Goal: Task Accomplishment & Management: Complete application form

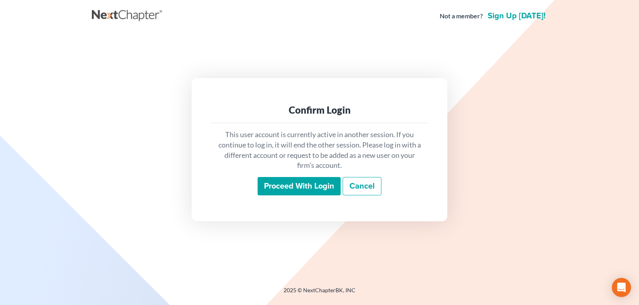
click at [283, 184] on input "Proceed with login" at bounding box center [299, 186] width 83 height 18
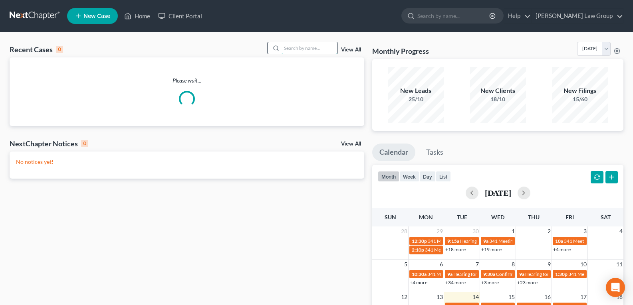
click at [286, 47] on input "search" at bounding box center [310, 48] width 56 height 12
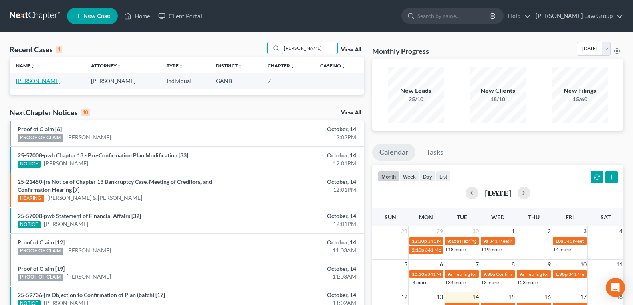
type input "lowery"
click at [36, 82] on link "Lowery, Darryl" at bounding box center [38, 80] width 44 height 7
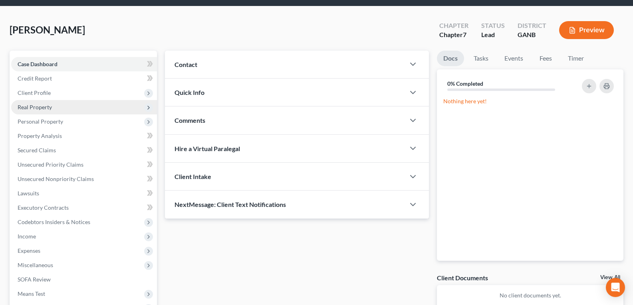
scroll to position [40, 0]
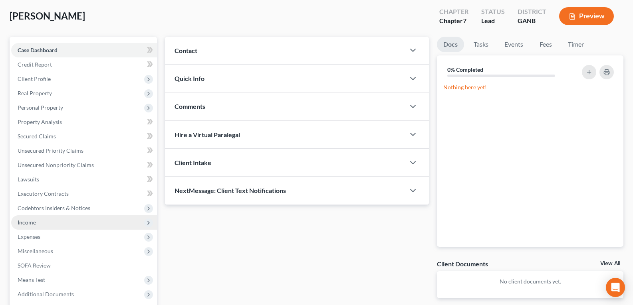
click at [33, 223] on span "Income" at bounding box center [27, 222] width 18 height 7
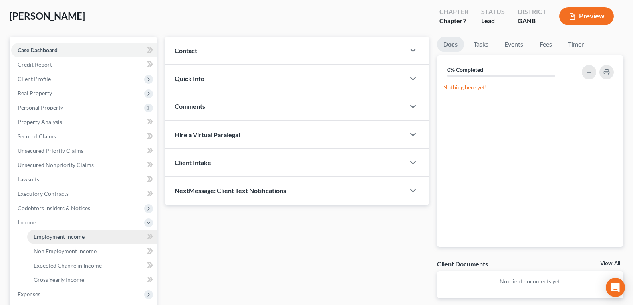
click at [58, 235] on span "Employment Income" at bounding box center [59, 237] width 51 height 7
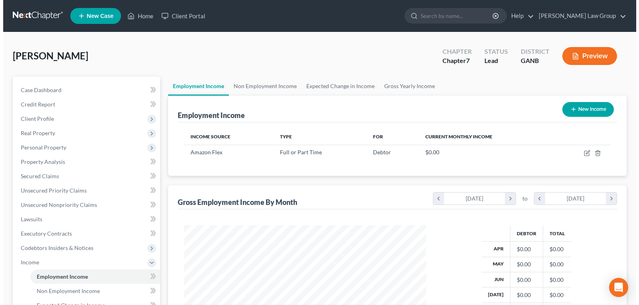
scroll to position [143, 258]
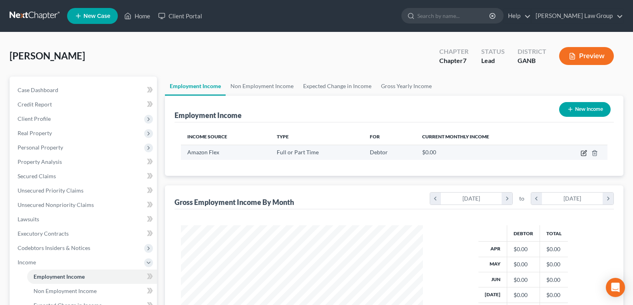
click at [585, 151] on icon "button" at bounding box center [585, 153] width 4 height 4
select select "0"
select select "10"
select select "0"
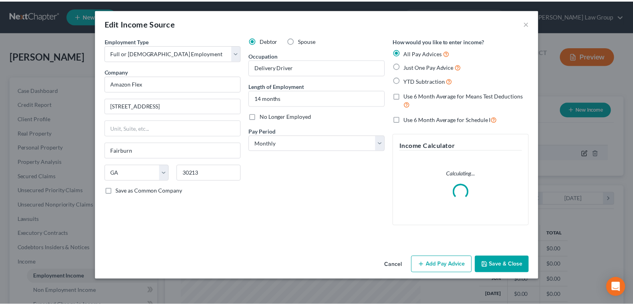
scroll to position [143, 261]
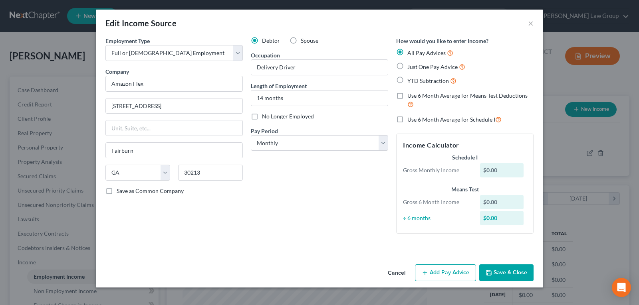
click at [401, 274] on button "Cancel" at bounding box center [396, 274] width 30 height 16
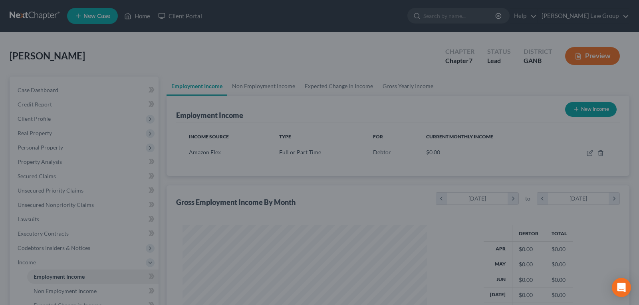
scroll to position [399189, 399074]
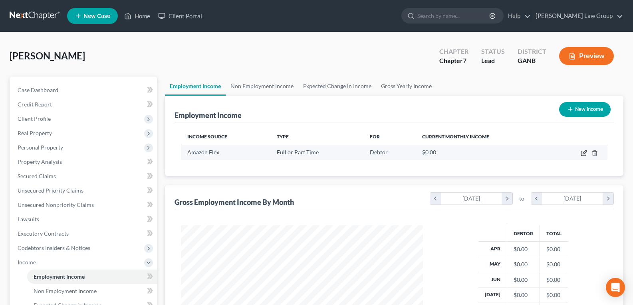
click at [585, 155] on icon "button" at bounding box center [584, 153] width 6 height 6
select select "0"
select select "10"
select select "0"
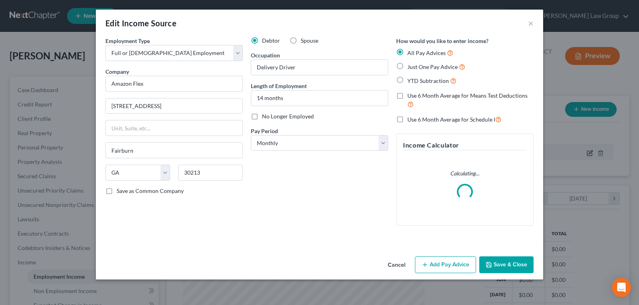
scroll to position [143, 261]
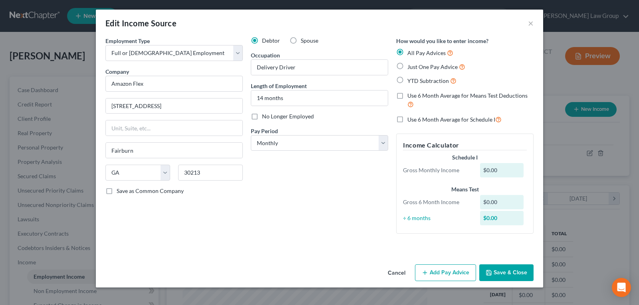
click at [431, 272] on button "Add Pay Advice" at bounding box center [445, 273] width 61 height 17
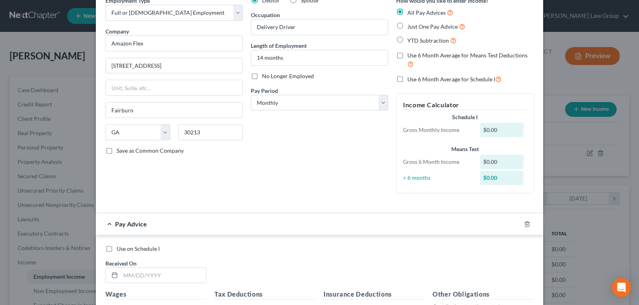
scroll to position [40, 0]
click at [279, 106] on select "Select Monthly Twice Monthly Every Other Week Weekly" at bounding box center [319, 103] width 137 height 16
click at [294, 163] on div "Debtor Spouse Occupation Delivery Driver Length of Employment 14 months No Long…" at bounding box center [319, 99] width 145 height 204
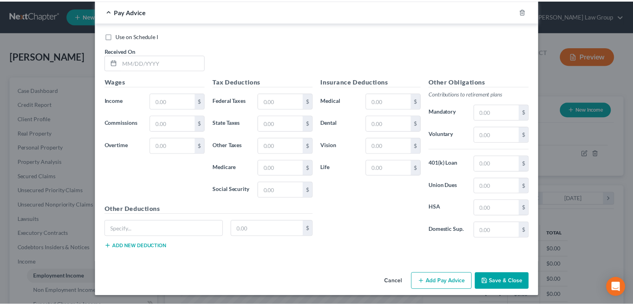
scroll to position [254, 0]
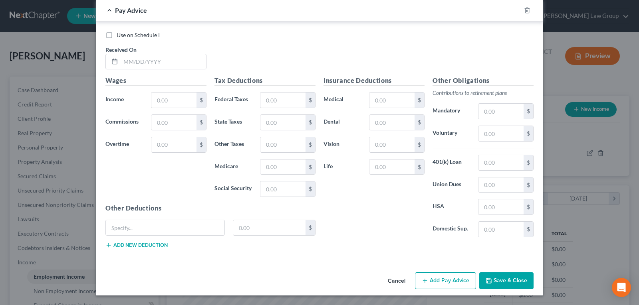
click at [393, 286] on button "Cancel" at bounding box center [396, 282] width 30 height 16
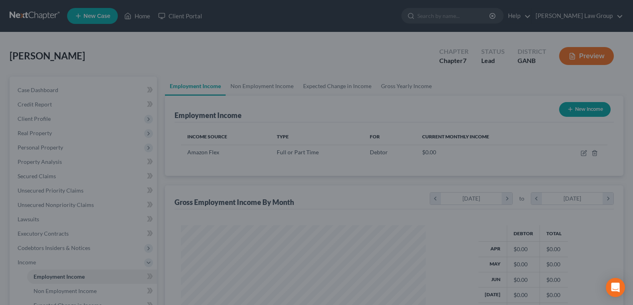
scroll to position [399189, 399074]
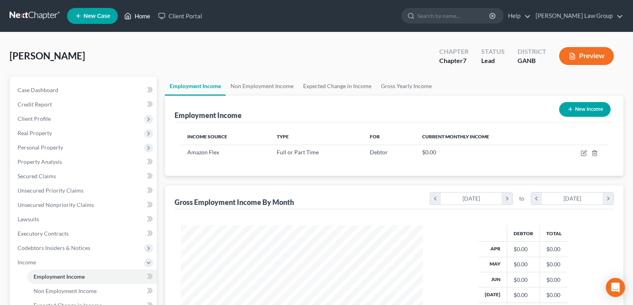
click at [135, 17] on link "Home" at bounding box center [137, 16] width 34 height 14
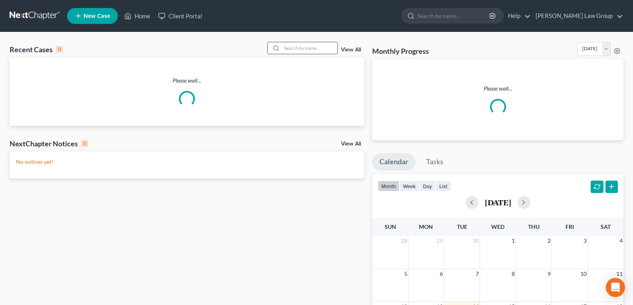
click at [321, 53] on input "search" at bounding box center [310, 48] width 56 height 12
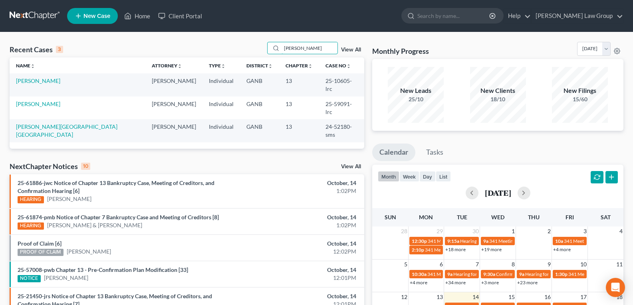
type input "wright"
click at [32, 85] on td "[PERSON_NAME]" at bounding box center [78, 84] width 136 height 23
click at [32, 82] on link "[PERSON_NAME]" at bounding box center [38, 80] width 44 height 7
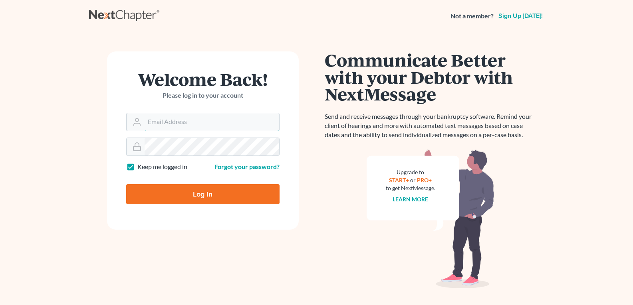
type input "legalstaff@saedilawgroup.com"
click at [189, 195] on input "Log In" at bounding box center [202, 194] width 153 height 20
type input "Thinking..."
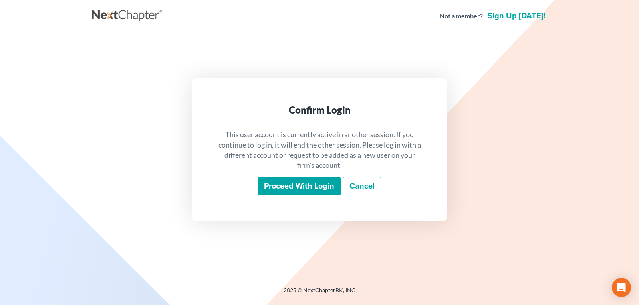
click at [297, 190] on input "Proceed with login" at bounding box center [299, 186] width 83 height 18
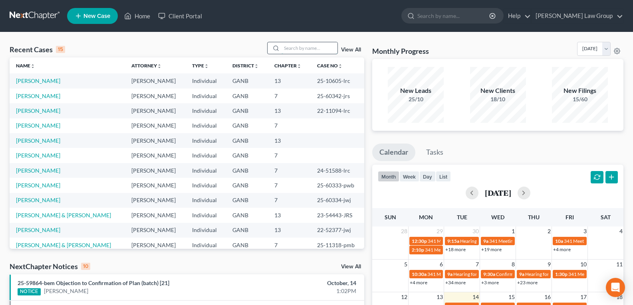
click at [290, 49] on input "search" at bounding box center [310, 48] width 56 height 12
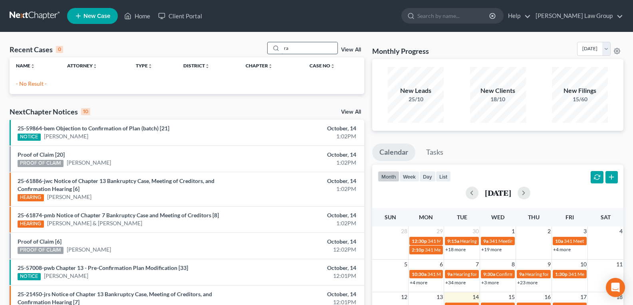
type input "r"
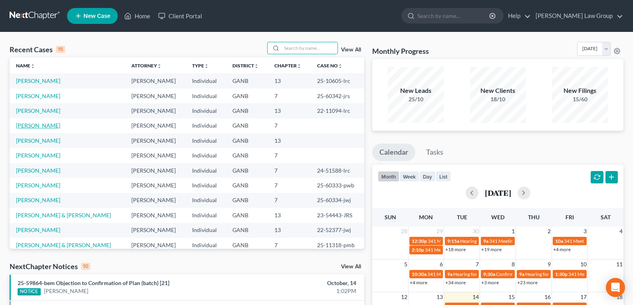
click at [34, 125] on link "[PERSON_NAME]" at bounding box center [38, 125] width 44 height 7
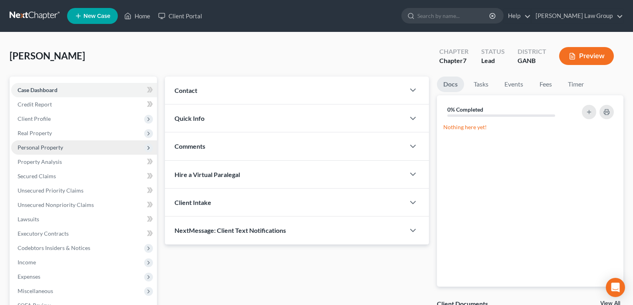
click at [37, 147] on span "Personal Property" at bounding box center [41, 147] width 46 height 7
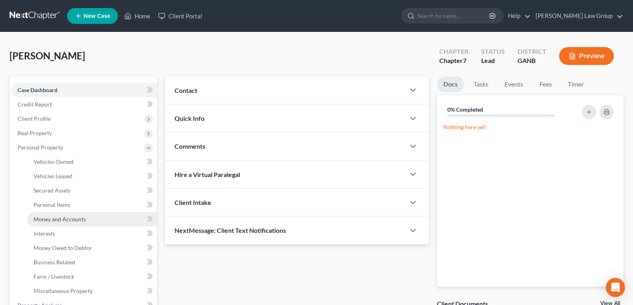
click at [55, 220] on span "Money and Accounts" at bounding box center [60, 219] width 52 height 7
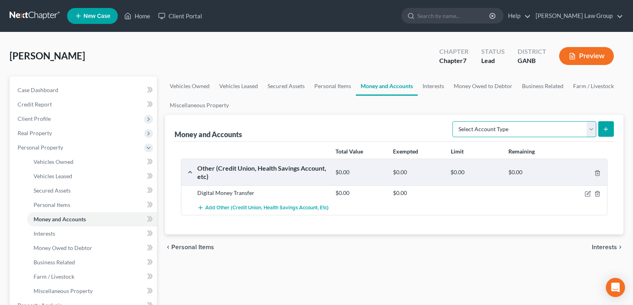
click at [516, 130] on select "Select Account Type Brokerage Cash on Hand Certificates of Deposit Checking Acc…" at bounding box center [524, 129] width 144 height 16
select select "checking"
click at [454, 121] on select "Select Account Type Brokerage Cash on Hand Certificates of Deposit Checking Acc…" at bounding box center [524, 129] width 144 height 16
click at [607, 127] on icon "submit" at bounding box center [606, 129] width 6 height 6
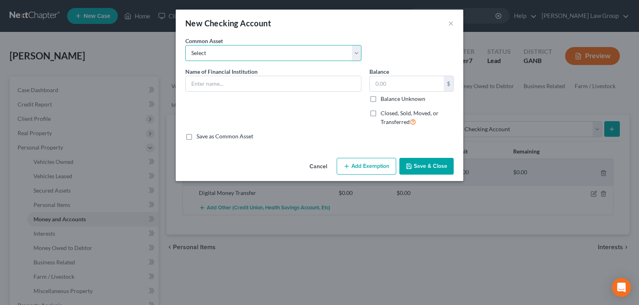
click at [218, 57] on select "Select PLATINUM FEDERAL CREDIT UNION UNITED COMMUNITY BANK Truist PNC Bank Navy…" at bounding box center [273, 53] width 176 height 16
select select "7"
click at [185, 45] on select "Select PLATINUM FEDERAL CREDIT UNION UNITED COMMUNITY BANK Truist PNC Bank Navy…" at bounding box center [273, 53] width 176 height 16
type input "Chase Bank"
type input "100.00"
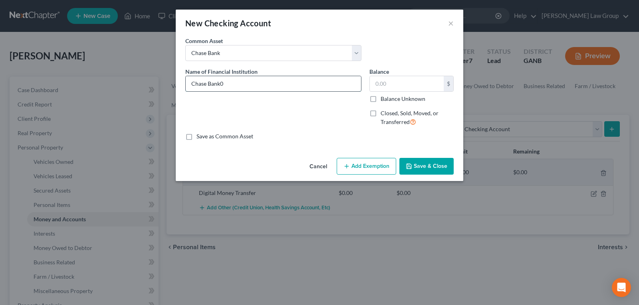
type input "Chase Bank"
click at [381, 99] on label "Balance Unknown" at bounding box center [403, 99] width 45 height 8
click at [384, 99] on input "Balance Unknown" at bounding box center [386, 97] width 5 height 5
checkbox input "true"
type input "0.00"
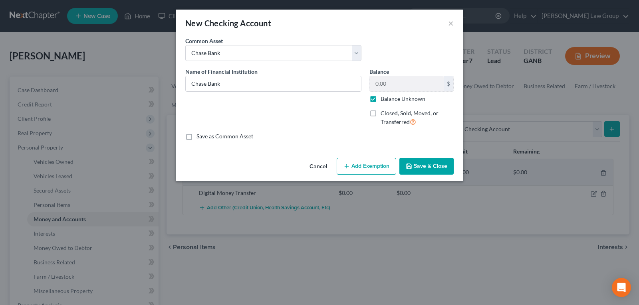
click at [420, 165] on button "Save & Close" at bounding box center [426, 166] width 54 height 17
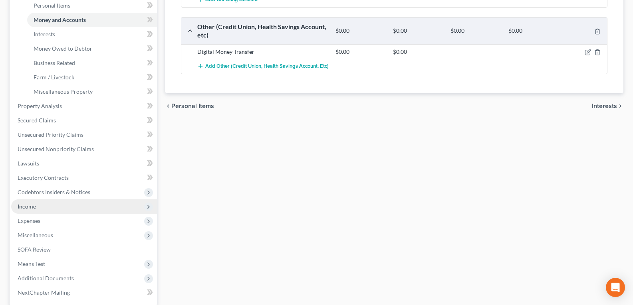
click at [47, 211] on span "Income" at bounding box center [84, 207] width 146 height 14
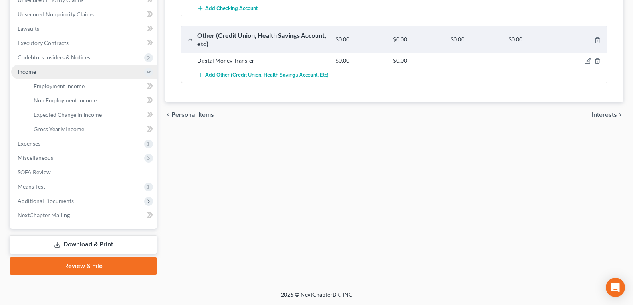
scroll to position [191, 0]
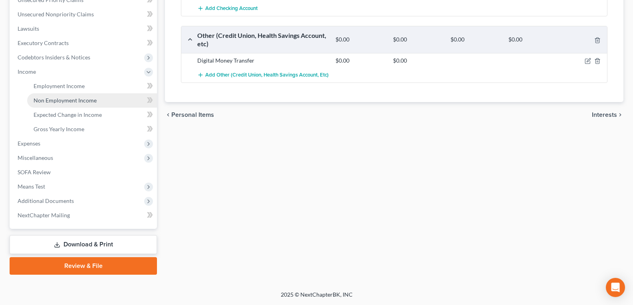
click at [51, 97] on span "Non Employment Income" at bounding box center [65, 100] width 63 height 7
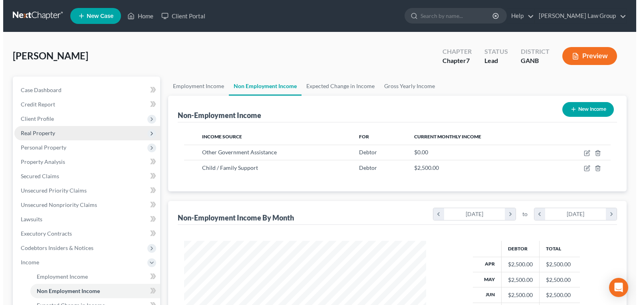
scroll to position [143, 258]
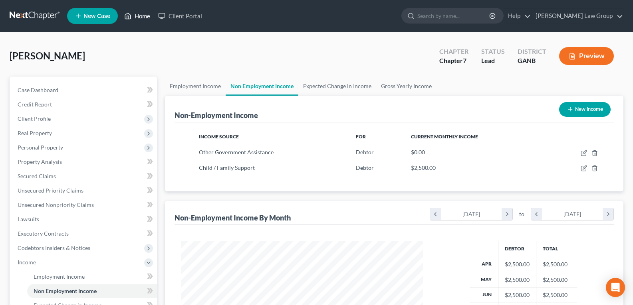
drag, startPoint x: 137, startPoint y: 19, endPoint x: 137, endPoint y: 6, distance: 13.2
click at [137, 19] on link "Home" at bounding box center [137, 16] width 34 height 14
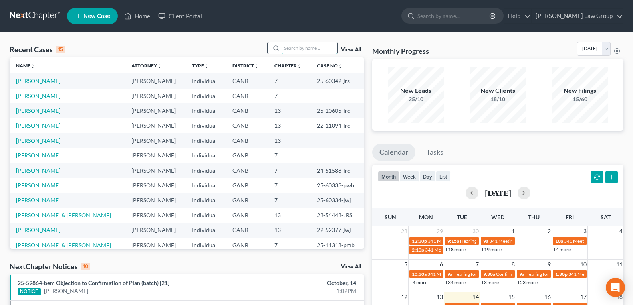
click at [309, 48] on input "search" at bounding box center [310, 48] width 56 height 12
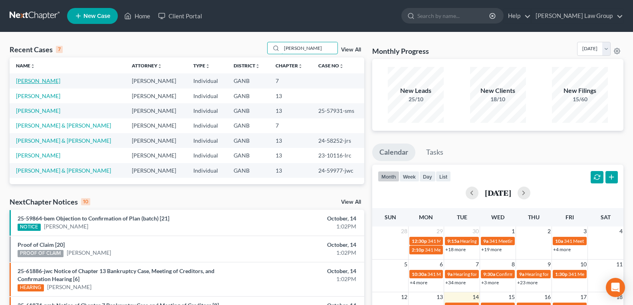
type input "[PERSON_NAME]"
click at [28, 80] on link "[PERSON_NAME]" at bounding box center [38, 80] width 44 height 7
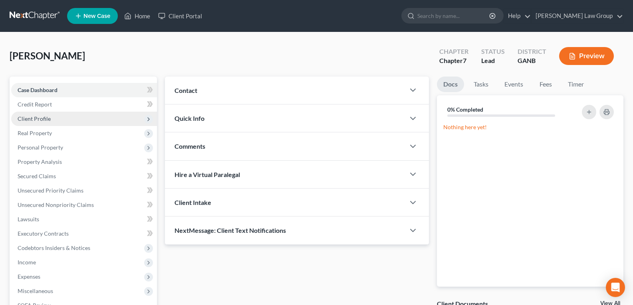
click at [30, 121] on span "Client Profile" at bounding box center [34, 118] width 33 height 7
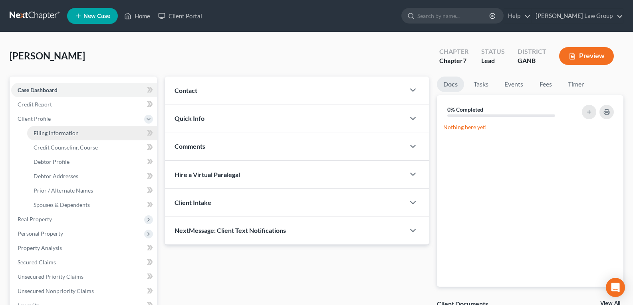
click at [57, 135] on span "Filing Information" at bounding box center [56, 133] width 45 height 7
select select "1"
select select "0"
select select "10"
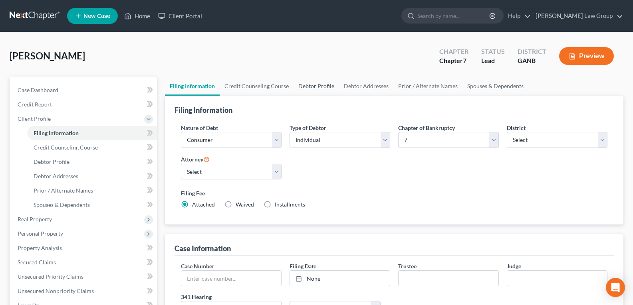
click at [315, 83] on link "Debtor Profile" at bounding box center [317, 86] width 46 height 19
select select "2"
select select "5"
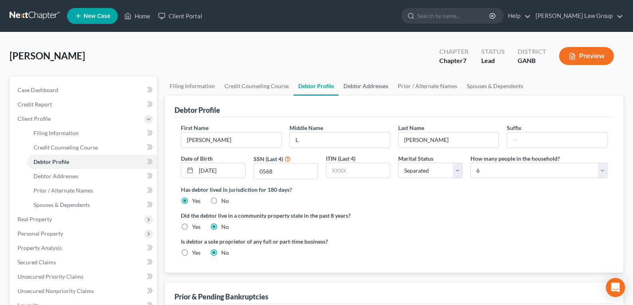
click at [362, 87] on link "Debtor Addresses" at bounding box center [366, 86] width 54 height 19
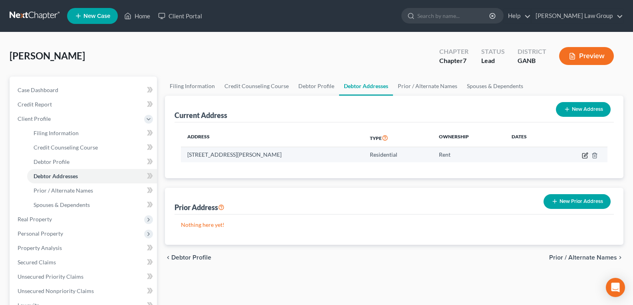
click at [584, 154] on icon "button" at bounding box center [585, 156] width 6 height 6
select select "10"
select select "0"
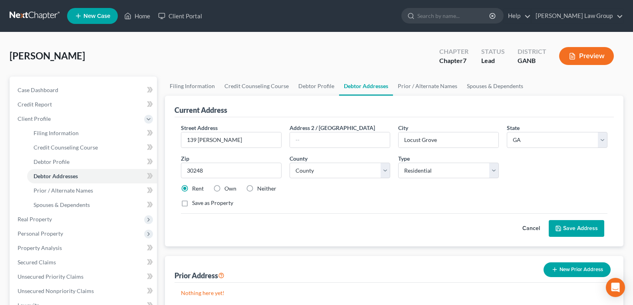
click at [224, 189] on label "Own" at bounding box center [230, 189] width 12 height 8
click at [228, 189] on input "Own" at bounding box center [230, 187] width 5 height 5
radio input "true"
drag, startPoint x: 581, startPoint y: 234, endPoint x: 574, endPoint y: 233, distance: 6.8
click at [581, 233] on button "Save Address" at bounding box center [577, 228] width 56 height 17
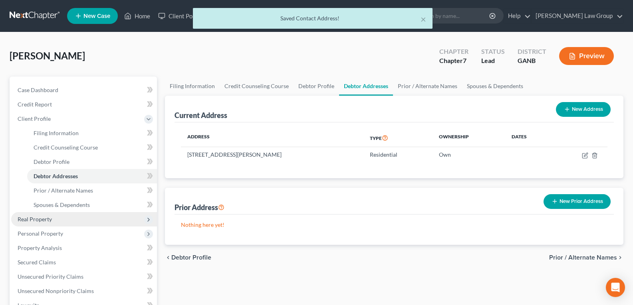
click at [41, 222] on span "Real Property" at bounding box center [35, 219] width 34 height 7
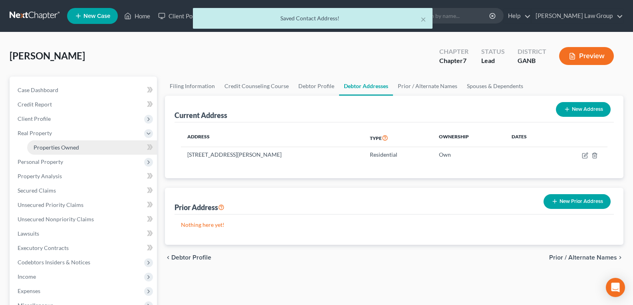
click at [51, 149] on span "Properties Owned" at bounding box center [57, 147] width 46 height 7
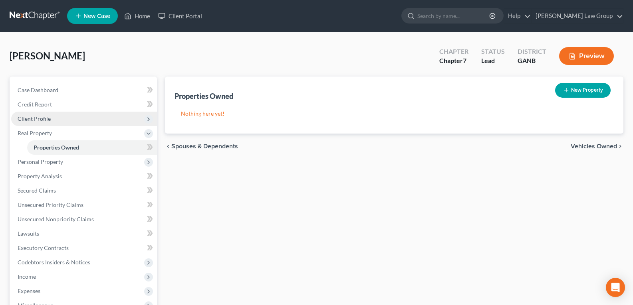
drag, startPoint x: 39, startPoint y: 117, endPoint x: 52, endPoint y: 123, distance: 13.9
click at [40, 117] on span "Client Profile" at bounding box center [34, 118] width 33 height 7
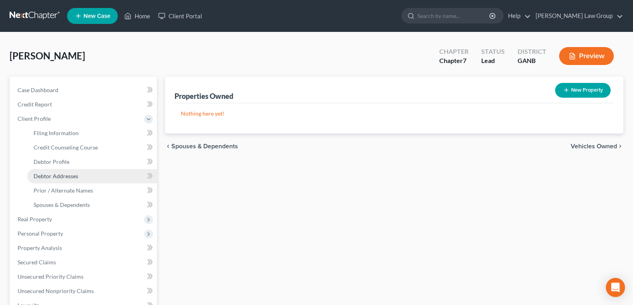
click at [57, 173] on span "Debtor Addresses" at bounding box center [56, 176] width 45 height 7
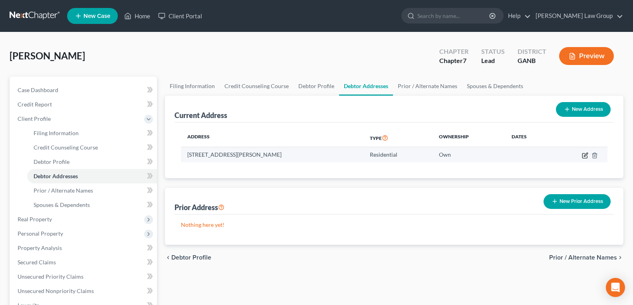
click at [586, 154] on icon "button" at bounding box center [586, 155] width 4 height 4
select select "10"
select select "74"
select select "0"
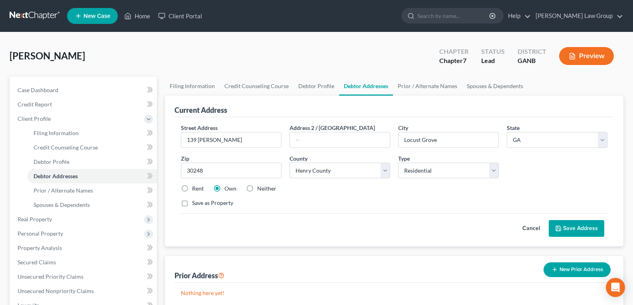
click at [192, 204] on label "Save as Property" at bounding box center [212, 203] width 41 height 8
click at [195, 204] on input "Save as Property" at bounding box center [197, 201] width 5 height 5
checkbox input "true"
click at [573, 228] on button "Save Address" at bounding box center [577, 228] width 56 height 17
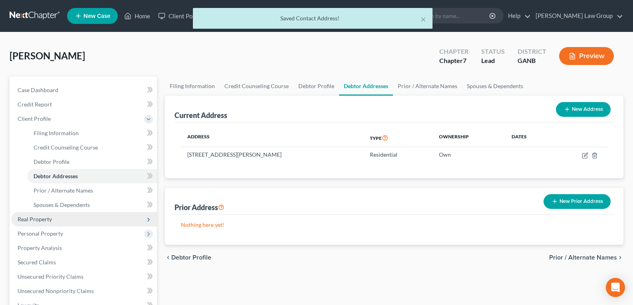
click at [39, 222] on span "Real Property" at bounding box center [35, 219] width 34 height 7
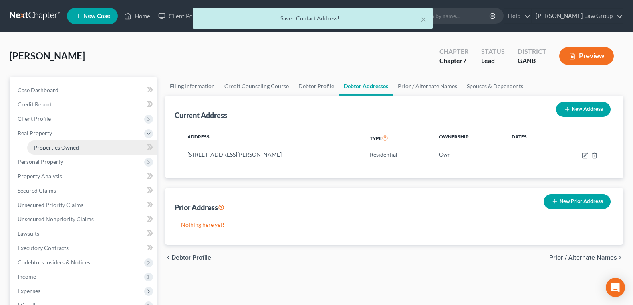
click at [47, 145] on span "Properties Owned" at bounding box center [57, 147] width 46 height 7
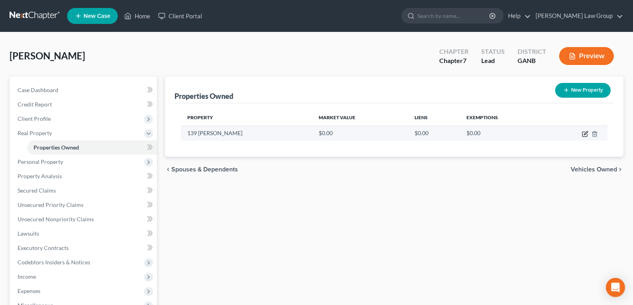
click at [585, 134] on icon "button" at bounding box center [585, 134] width 6 height 6
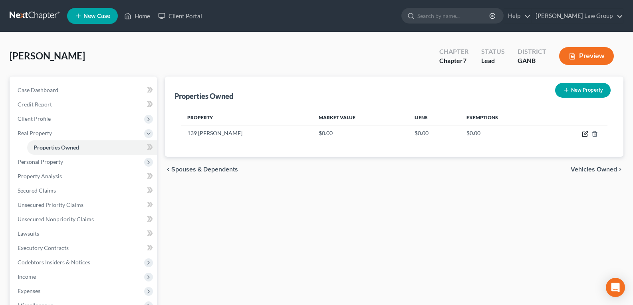
select select "10"
select select "74"
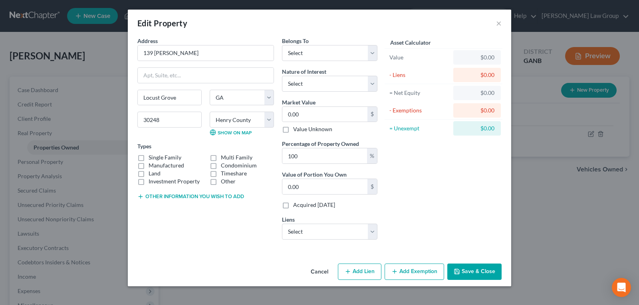
drag, startPoint x: 142, startPoint y: 157, endPoint x: 146, endPoint y: 157, distance: 4.4
click at [149, 157] on label "Single Family" at bounding box center [165, 158] width 33 height 8
click at [152, 157] on input "Single Family" at bounding box center [154, 156] width 5 height 5
checkbox input "true"
click at [207, 48] on input "139 [PERSON_NAME]" at bounding box center [206, 53] width 136 height 15
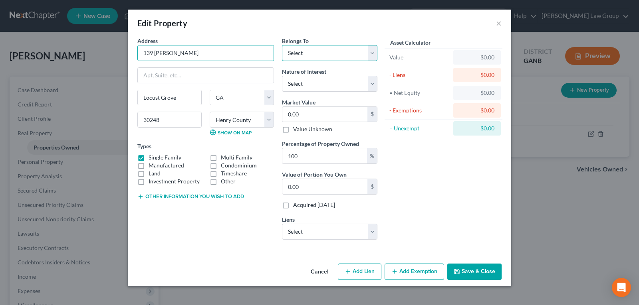
click at [302, 57] on select "Select Debtor 1 Only Debtor 2 Only Debtor 1 And Debtor 2 Only At Least One Of T…" at bounding box center [329, 53] width 95 height 16
select select "0"
click at [282, 45] on select "Select Debtor 1 Only Debtor 2 Only Debtor 1 And Debtor 2 Only At Least One Of T…" at bounding box center [329, 53] width 95 height 16
type input "3"
type input "3.00"
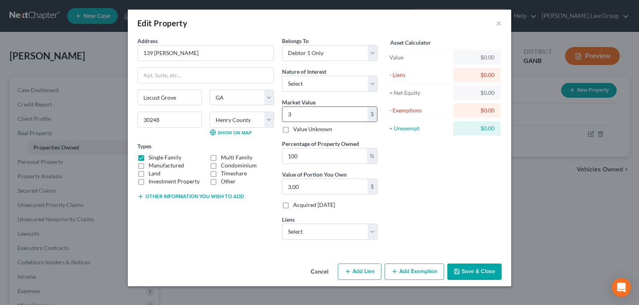
type input "34"
type input "34.00"
type input "344"
type input "344.00"
type input "3,446"
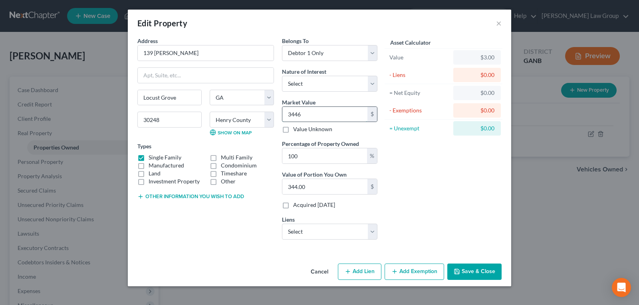
type input "3,446.00"
type input "3,4460"
type input "34,460.00"
type input "34,4600"
type input "344,600.00"
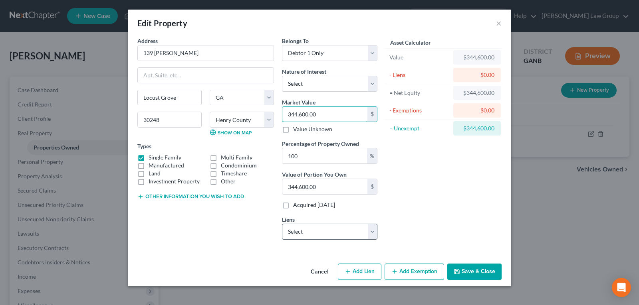
type input "344,600.00"
click at [302, 233] on select "Select Essex Mortgage - $296,728.00 Bridgecrest - $21,479.00 Bridgecrest - $0.0…" at bounding box center [329, 232] width 95 height 16
select select "4"
click at [282, 224] on select "Select Essex Mortgage - $296,728.00 Bridgecrest - $21,479.00 Bridgecrest - $0.0…" at bounding box center [329, 232] width 95 height 16
select select
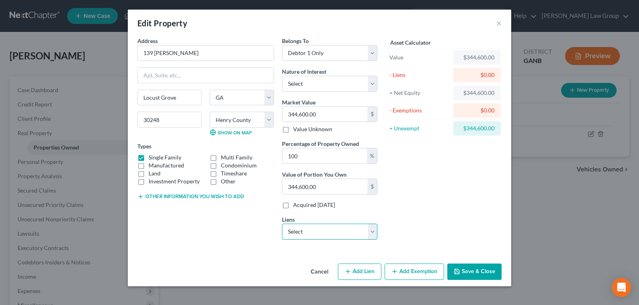
select select "4"
select select "0"
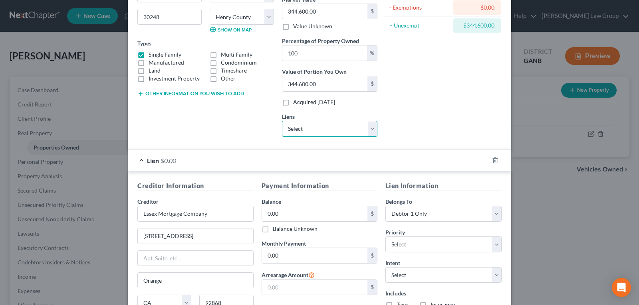
scroll to position [120, 0]
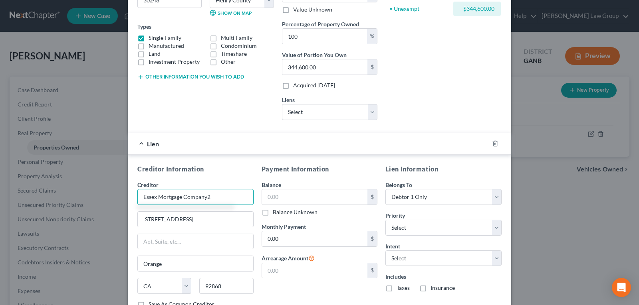
type input "Essex Mortgage Company"
click at [287, 199] on input "text" at bounding box center [315, 197] width 106 height 15
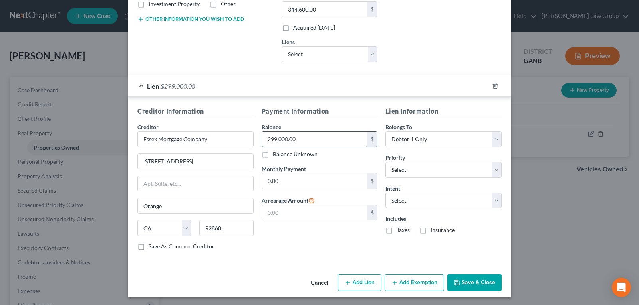
scroll to position [180, 0]
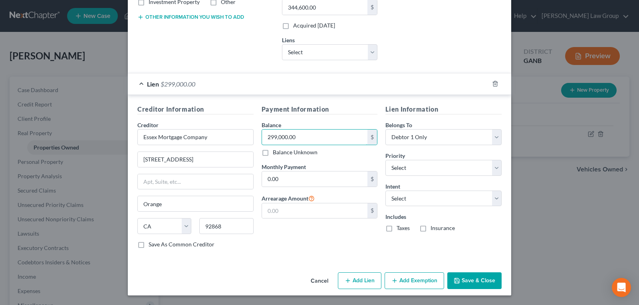
type input "299,000.00"
click at [312, 177] on input "0.00" at bounding box center [315, 179] width 106 height 15
type input "2,480.00"
click at [409, 198] on select "Select Surrender Redeem Reaffirm Avoid Other" at bounding box center [443, 199] width 116 height 16
select select "2"
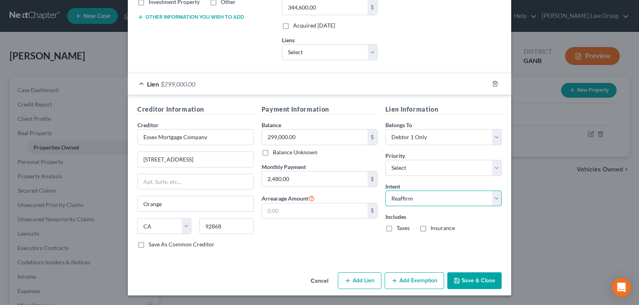
click at [385, 191] on select "Select Surrender Redeem Reaffirm Avoid Other" at bounding box center [443, 199] width 116 height 16
click at [488, 285] on button "Save & Close" at bounding box center [474, 281] width 54 height 17
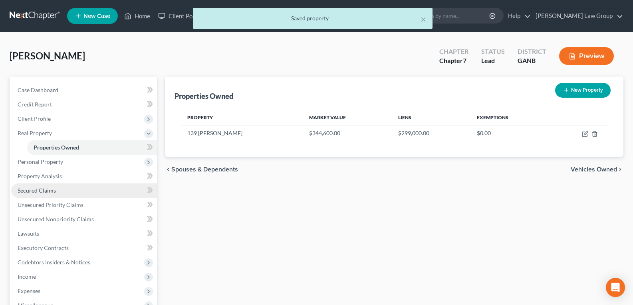
click at [55, 193] on span "Secured Claims" at bounding box center [37, 190] width 38 height 7
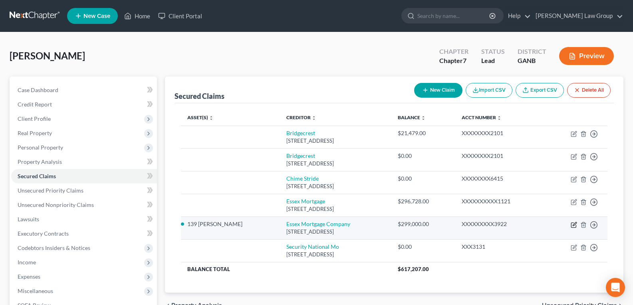
click at [573, 225] on icon "button" at bounding box center [574, 225] width 6 height 6
select select "4"
select select "2"
select select "0"
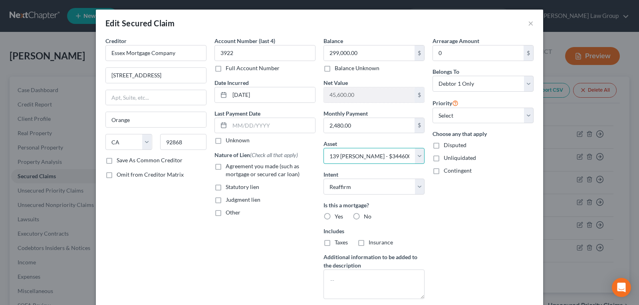
click at [414, 158] on select "Select Other Multiple Assets 139 [PERSON_NAME] - $344600.0" at bounding box center [373, 156] width 101 height 16
select select
click at [323, 148] on select "Select Other Multiple Assets 139 [PERSON_NAME] - $344600.0" at bounding box center [373, 156] width 101 height 16
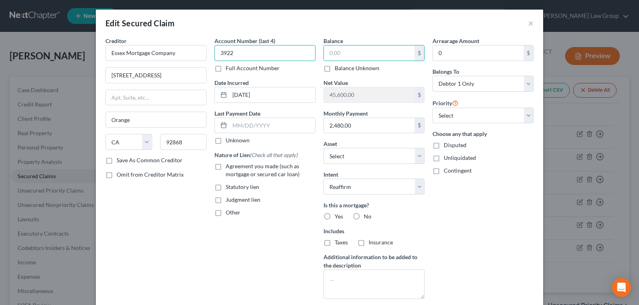
type input "3922"
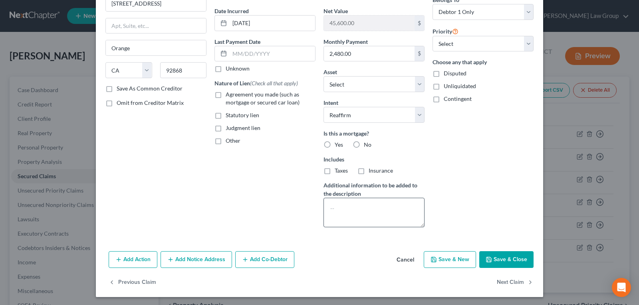
scroll to position [73, 0]
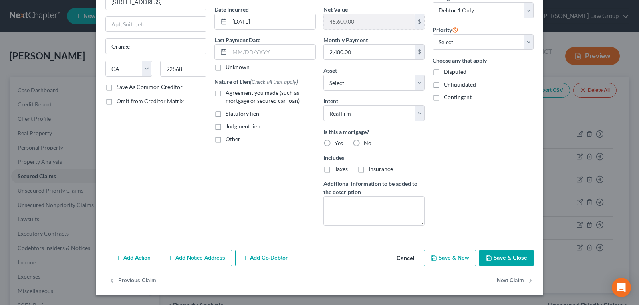
click at [403, 262] on button "Cancel" at bounding box center [405, 259] width 30 height 16
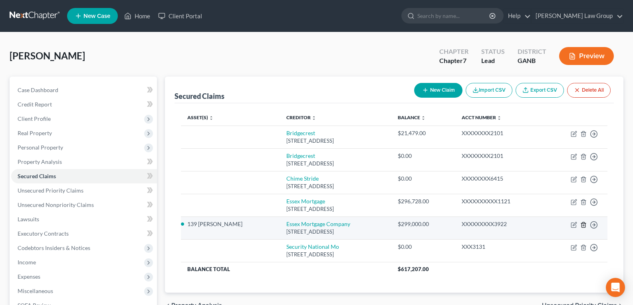
click at [583, 226] on line "button" at bounding box center [583, 226] width 0 height 2
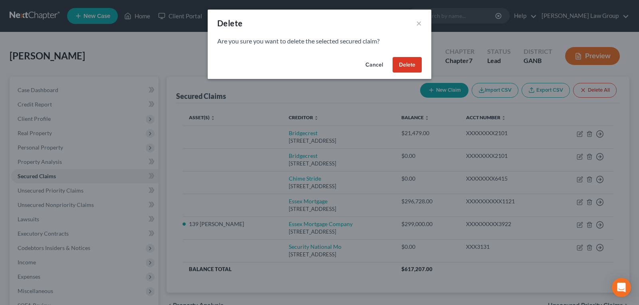
click at [410, 64] on button "Delete" at bounding box center [407, 65] width 29 height 16
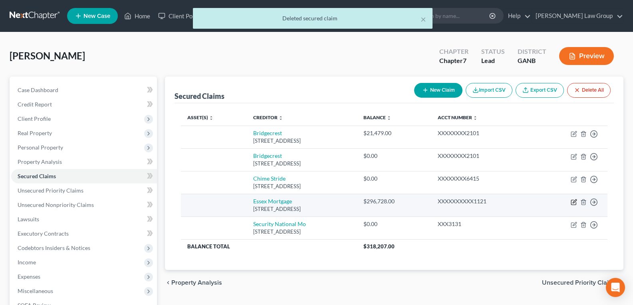
click at [571, 204] on icon "button" at bounding box center [573, 202] width 5 height 5
select select "4"
select select "0"
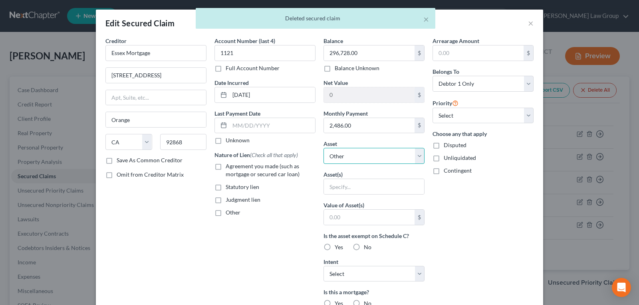
click at [335, 157] on select "Select Other Multiple Assets 139 [PERSON_NAME] - $344600.0" at bounding box center [373, 156] width 101 height 16
select select "2"
click at [323, 148] on select "Select Other Multiple Assets 139 [PERSON_NAME] - $344600.0" at bounding box center [373, 156] width 101 height 16
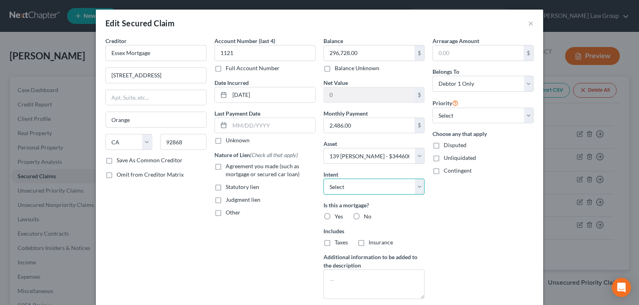
click at [337, 185] on select "Select Surrender Redeem Reaffirm Avoid Other" at bounding box center [373, 187] width 101 height 16
select select "2"
click at [323, 179] on select "Select Surrender Redeem Reaffirm Avoid Other" at bounding box center [373, 187] width 101 height 16
click at [335, 216] on label "Yes" at bounding box center [339, 217] width 8 height 8
click at [338, 216] on input "Yes" at bounding box center [340, 215] width 5 height 5
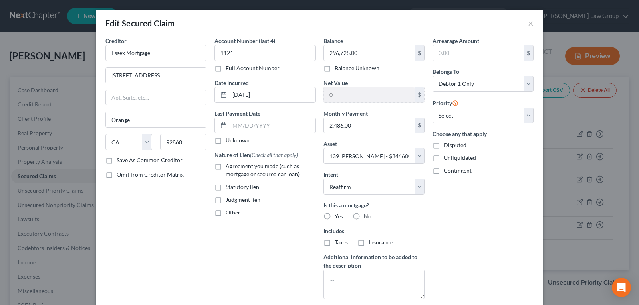
radio input "true"
click at [226, 168] on label "Agreement you made (such as mortgage or secured car loan)" at bounding box center [271, 171] width 90 height 16
click at [229, 168] on input "Agreement you made (such as mortgage or secured car loan)" at bounding box center [231, 165] width 5 height 5
checkbox input "true"
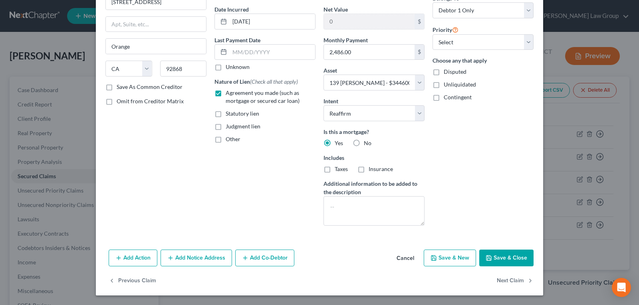
click at [496, 258] on button "Save & Close" at bounding box center [506, 258] width 54 height 17
select select
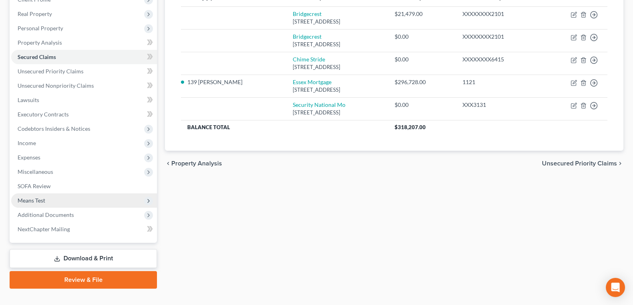
scroll to position [120, 0]
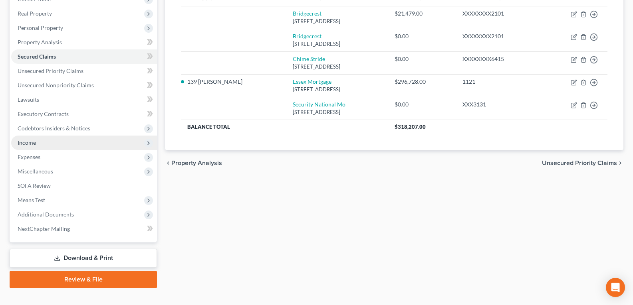
click at [28, 145] on span "Income" at bounding box center [27, 142] width 18 height 7
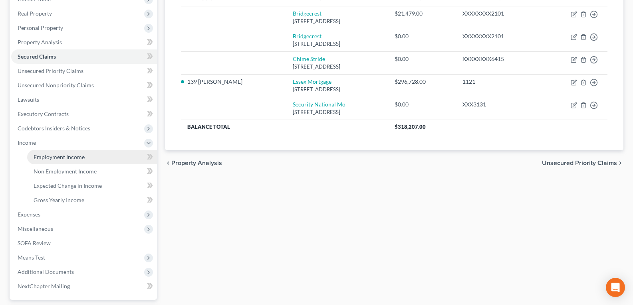
click at [51, 161] on link "Employment Income" at bounding box center [92, 157] width 130 height 14
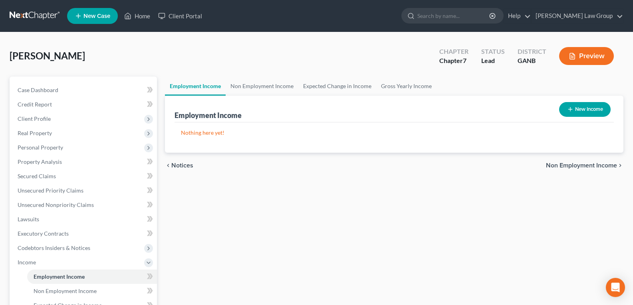
click at [572, 111] on button "New Income" at bounding box center [585, 109] width 52 height 15
select select "0"
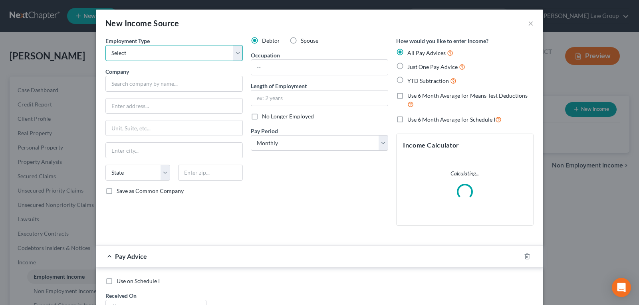
click at [180, 57] on select "Select Full or [DEMOGRAPHIC_DATA] Employment Self Employment" at bounding box center [173, 53] width 137 height 16
select select "0"
click at [105, 45] on select "Select Full or [DEMOGRAPHIC_DATA] Employment Self Employment" at bounding box center [173, 53] width 137 height 16
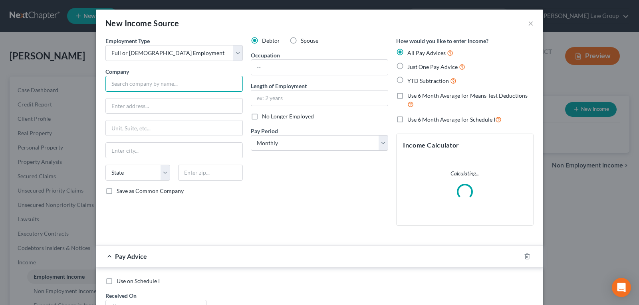
click at [154, 89] on input "text" at bounding box center [173, 84] width 137 height 16
type input "Verizon"
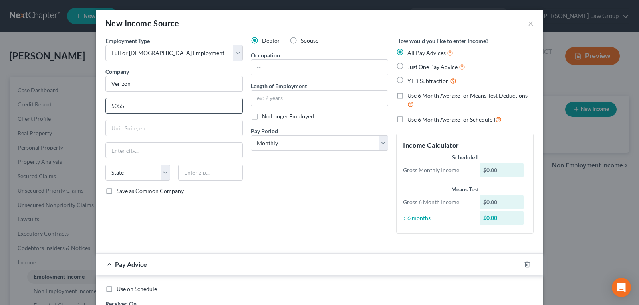
type input "[STREET_ADDRESS]"
click at [169, 143] on div at bounding box center [173, 151] width 137 height 16
click at [202, 152] on input "text" at bounding box center [174, 150] width 137 height 15
type input "Alpharetta"
select select "10"
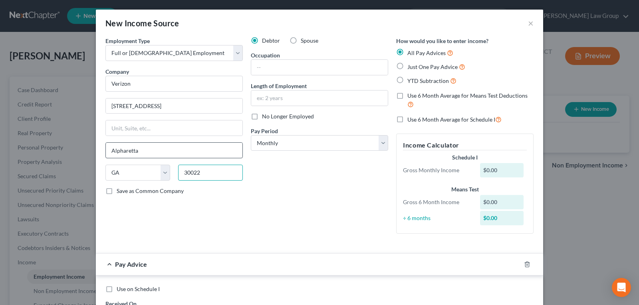
type input "30022"
click at [303, 198] on div "Debtor Spouse Occupation Length of Employment No Longer Employed Pay Period * S…" at bounding box center [319, 139] width 145 height 204
click at [292, 68] on input "text" at bounding box center [319, 67] width 137 height 15
type input "Sr. Analyst"
